Goal: Task Accomplishment & Management: Complete application form

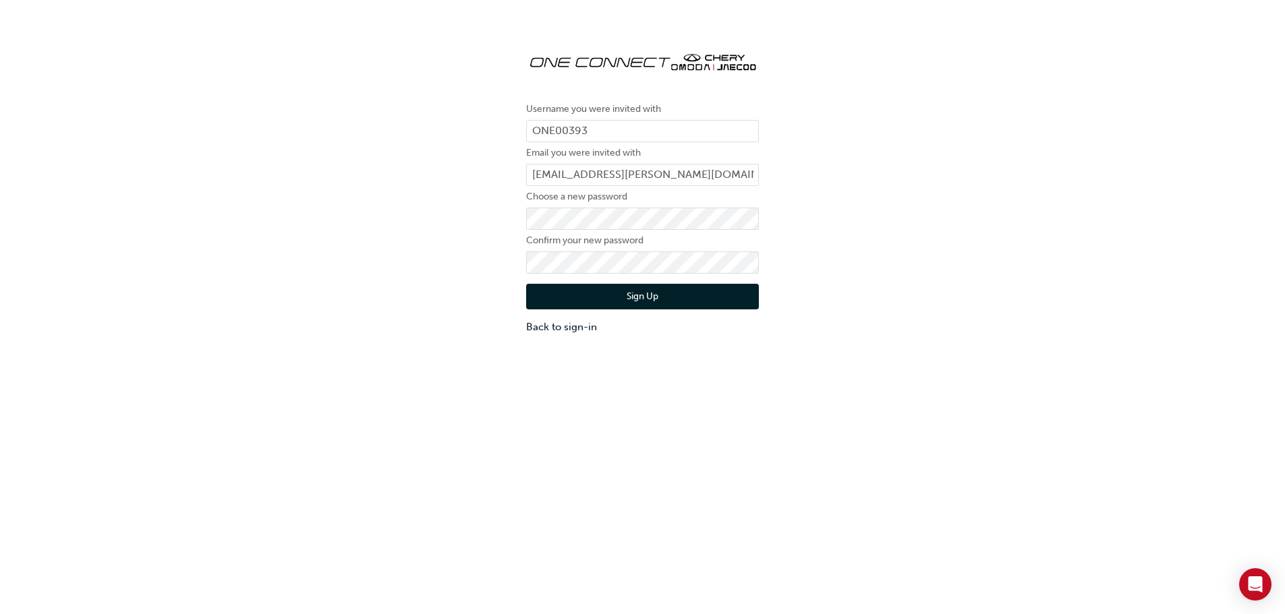
click at [565, 303] on button "Sign Up" at bounding box center [642, 297] width 233 height 26
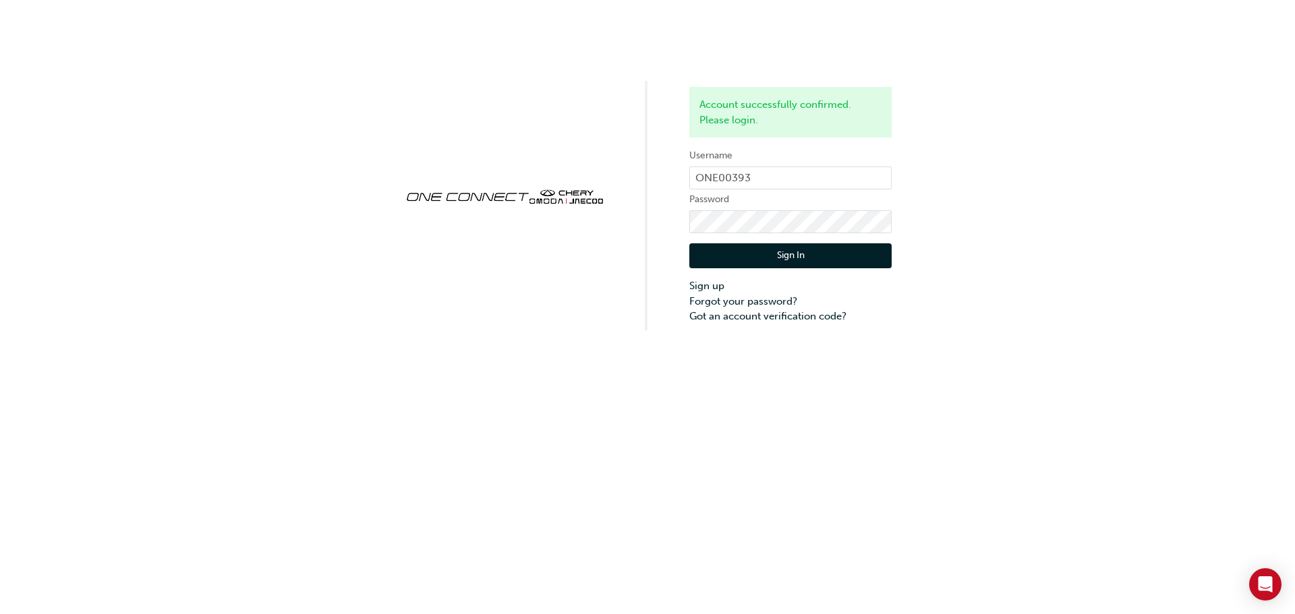
click at [723, 268] on button "Sign In" at bounding box center [790, 256] width 202 height 26
